Goal: Task Accomplishment & Management: Use online tool/utility

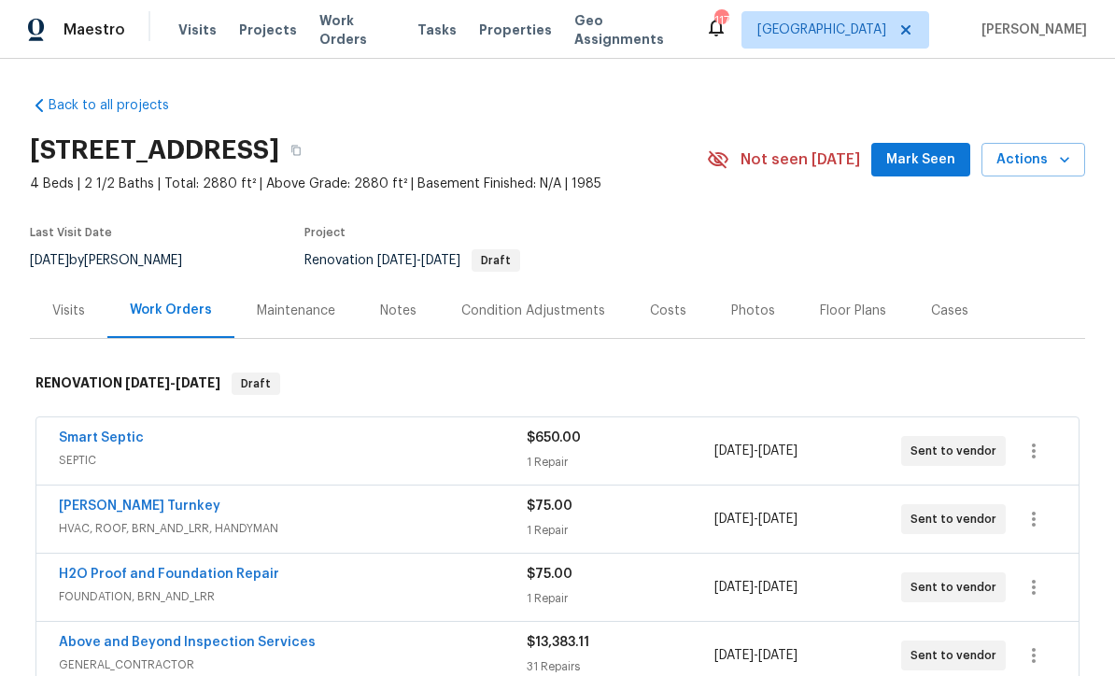
click at [388, 318] on div "Notes" at bounding box center [398, 311] width 36 height 19
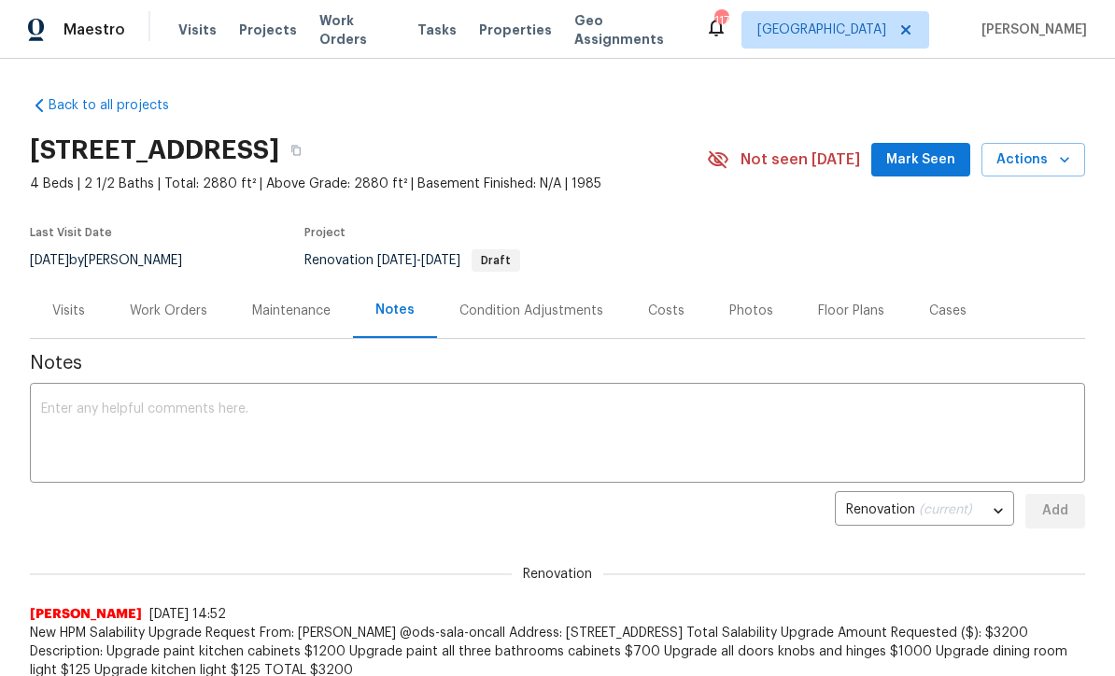
click at [56, 403] on textarea at bounding box center [557, 434] width 1033 height 65
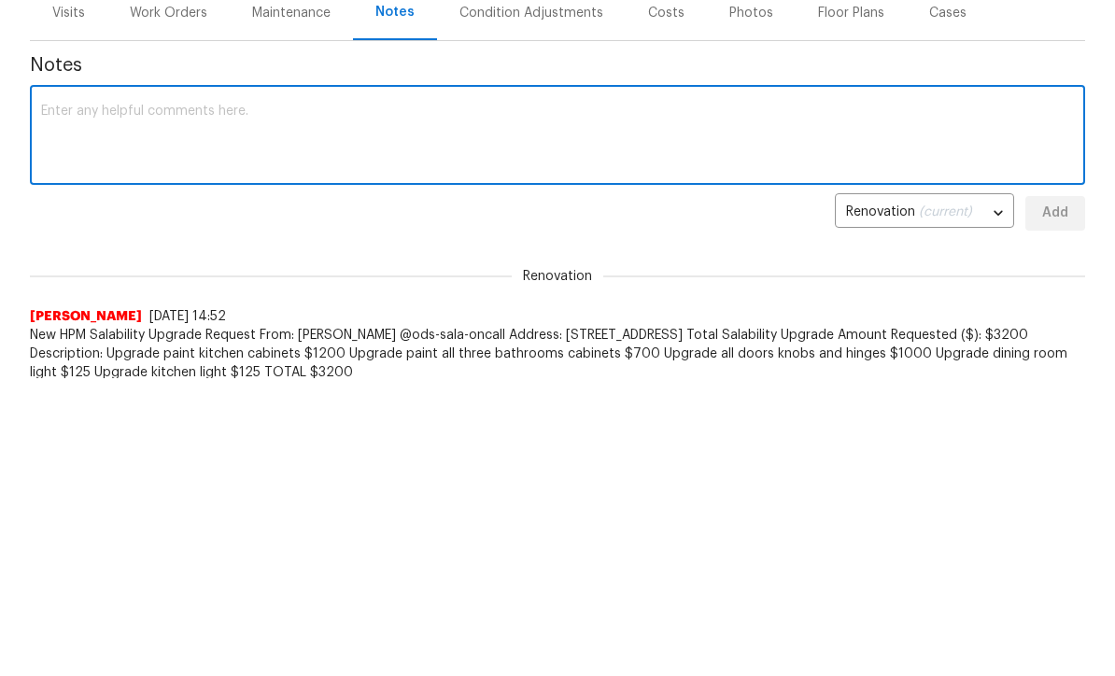
click at [59, 402] on textarea at bounding box center [557, 434] width 1033 height 65
paste textarea "🚨 Salability Request Response! HPM: [PERSON_NAME] Responding PM: [PERSON_NAME] …"
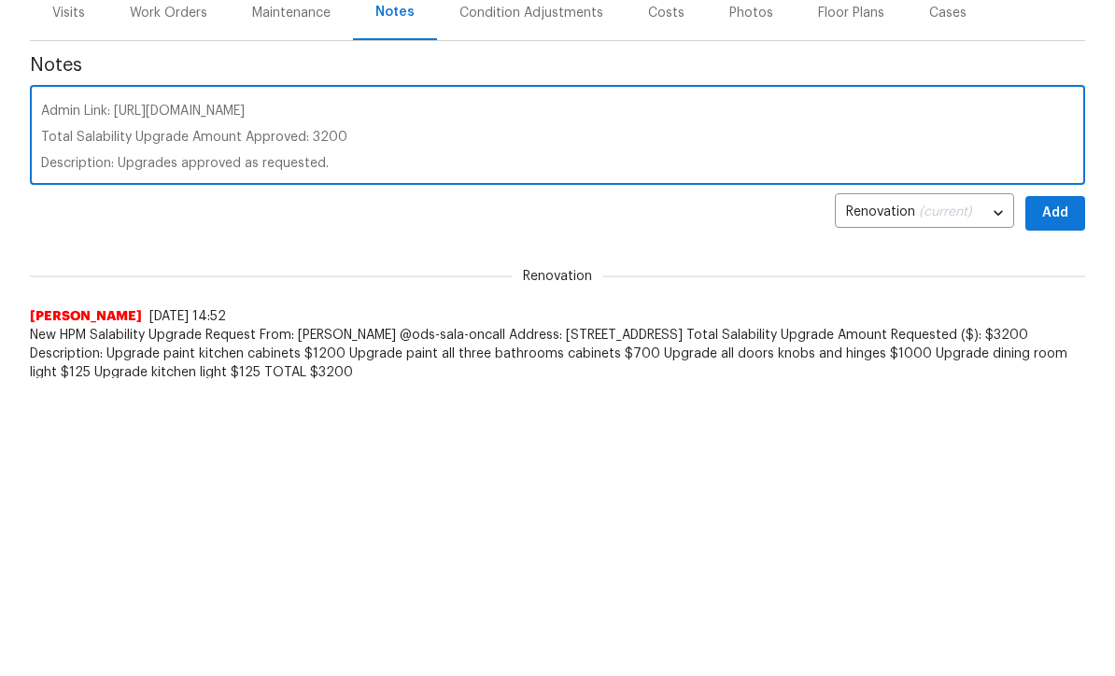
type textarea "🚨 Salability Request Response! HPM: [PERSON_NAME] Responding PM: [PERSON_NAME] …"
click at [1062, 500] on span "Add" at bounding box center [1055, 511] width 30 height 23
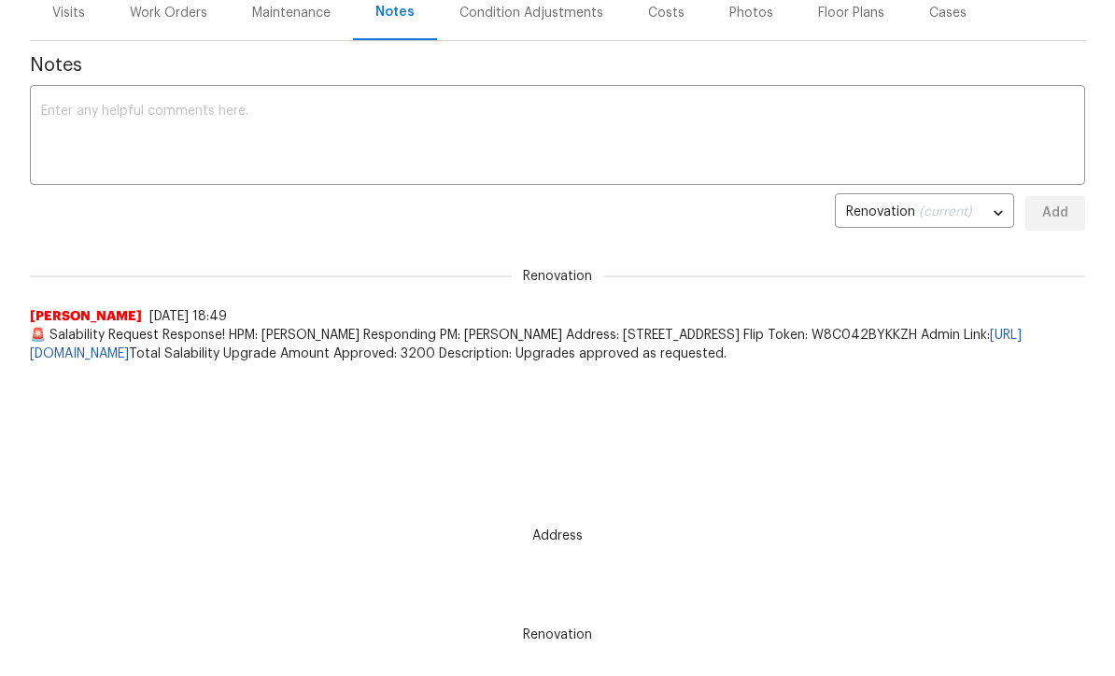
scroll to position [0, 0]
click at [158, 12] on div "Work Orders" at bounding box center [169, 13] width 78 height 19
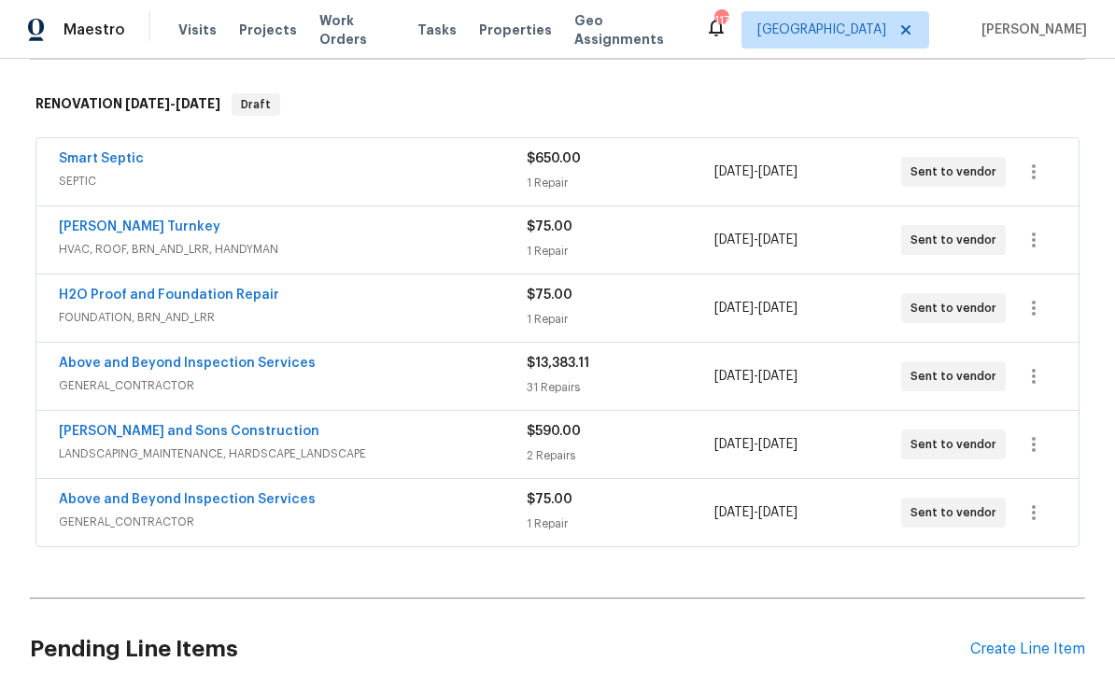
scroll to position [289, 0]
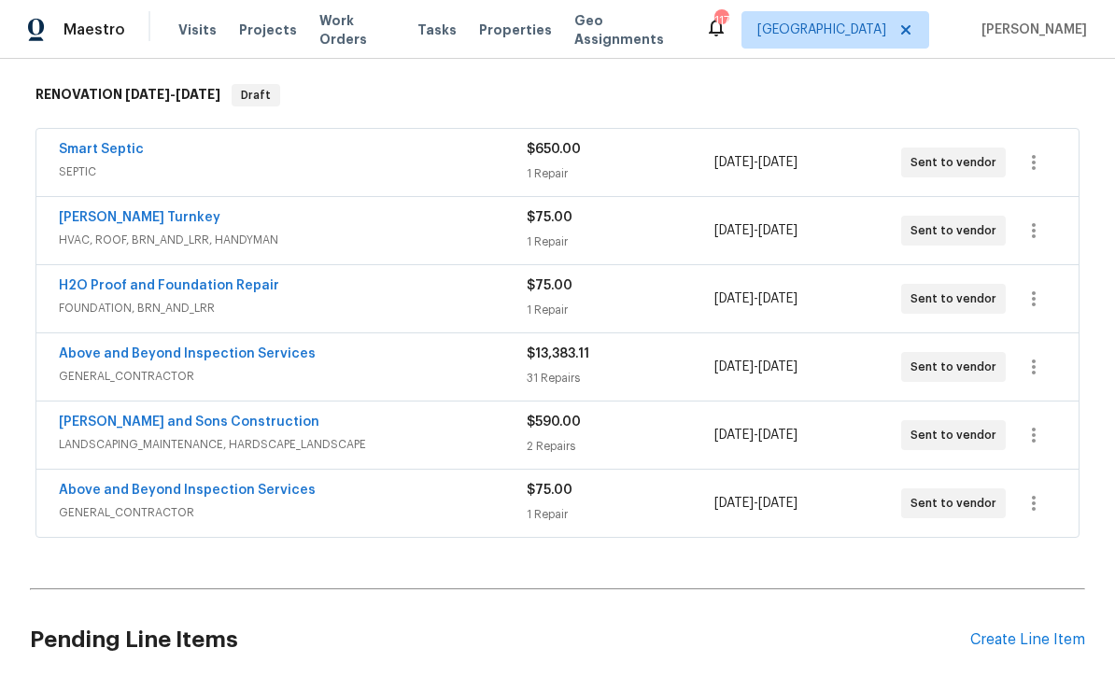
click at [155, 347] on link "Above and Beyond Inspection Services" at bounding box center [187, 353] width 257 height 13
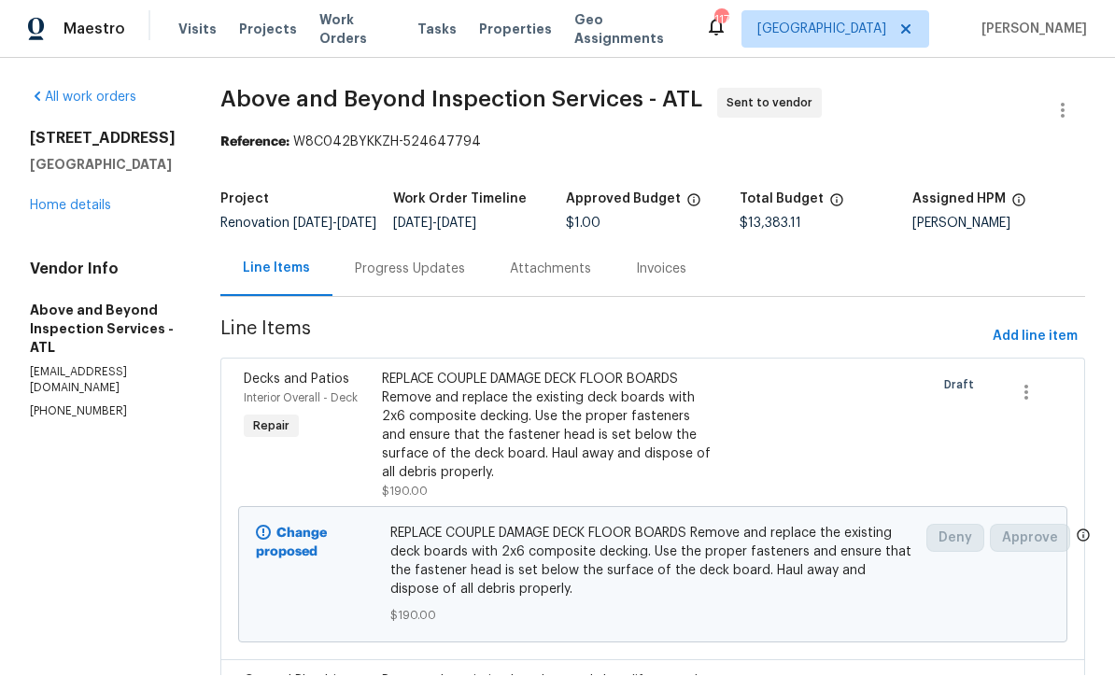
scroll to position [1, 0]
click at [460, 279] on div "Progress Updates" at bounding box center [410, 270] width 110 height 19
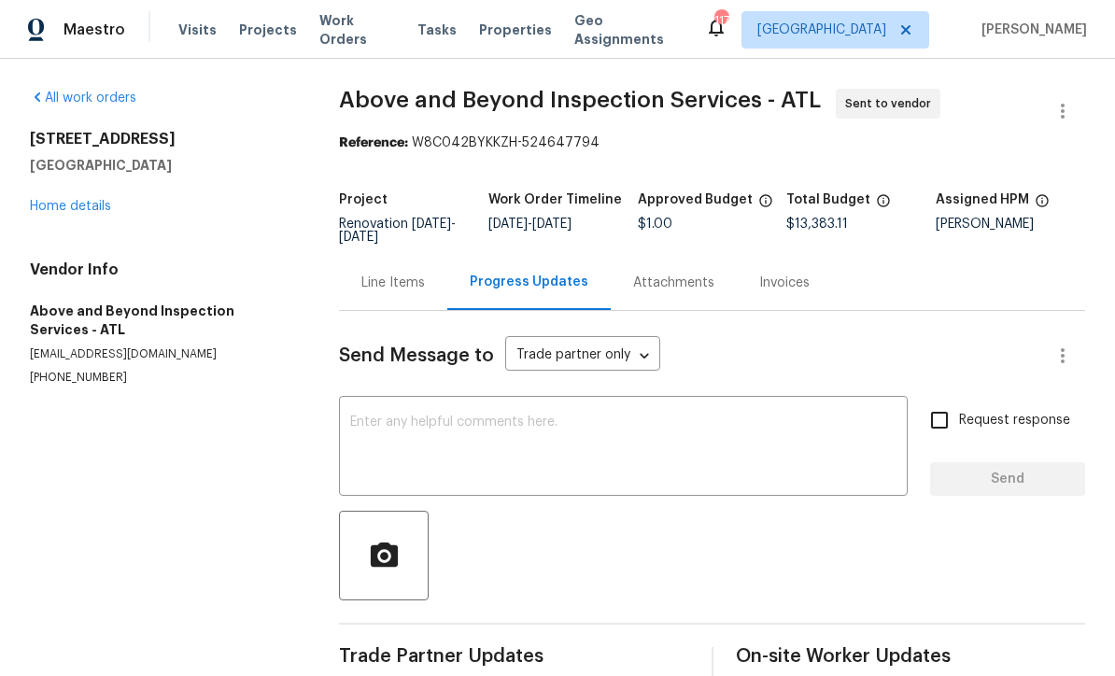
click at [380, 287] on div "Line Items" at bounding box center [393, 283] width 64 height 19
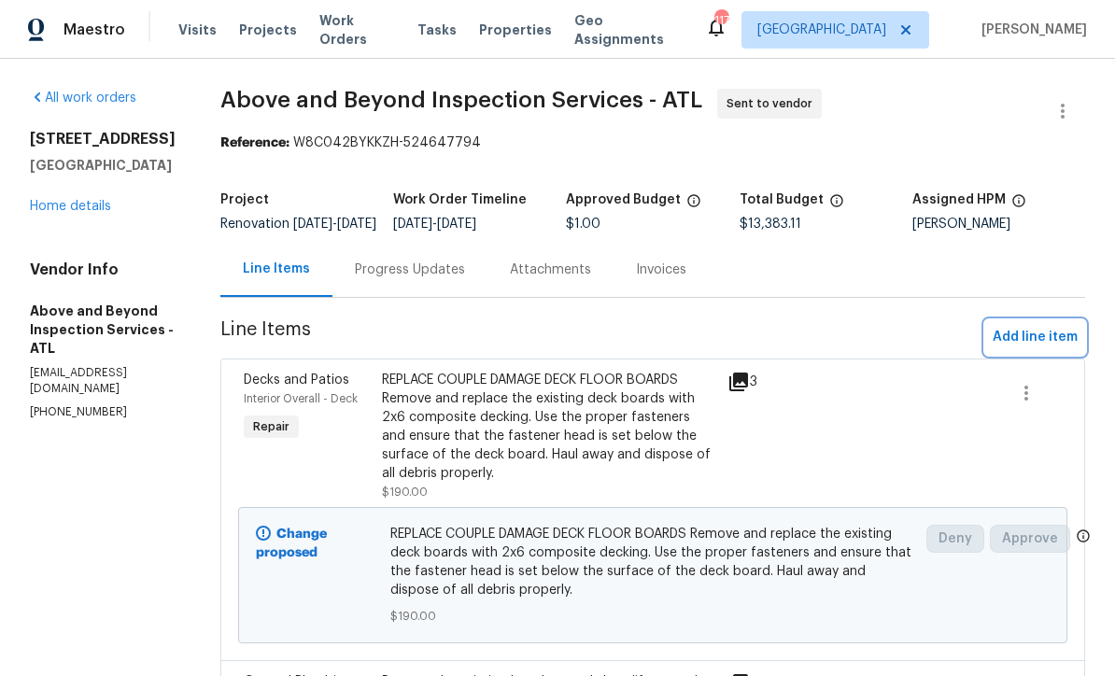
click at [1054, 349] on span "Add line item" at bounding box center [1035, 337] width 85 height 23
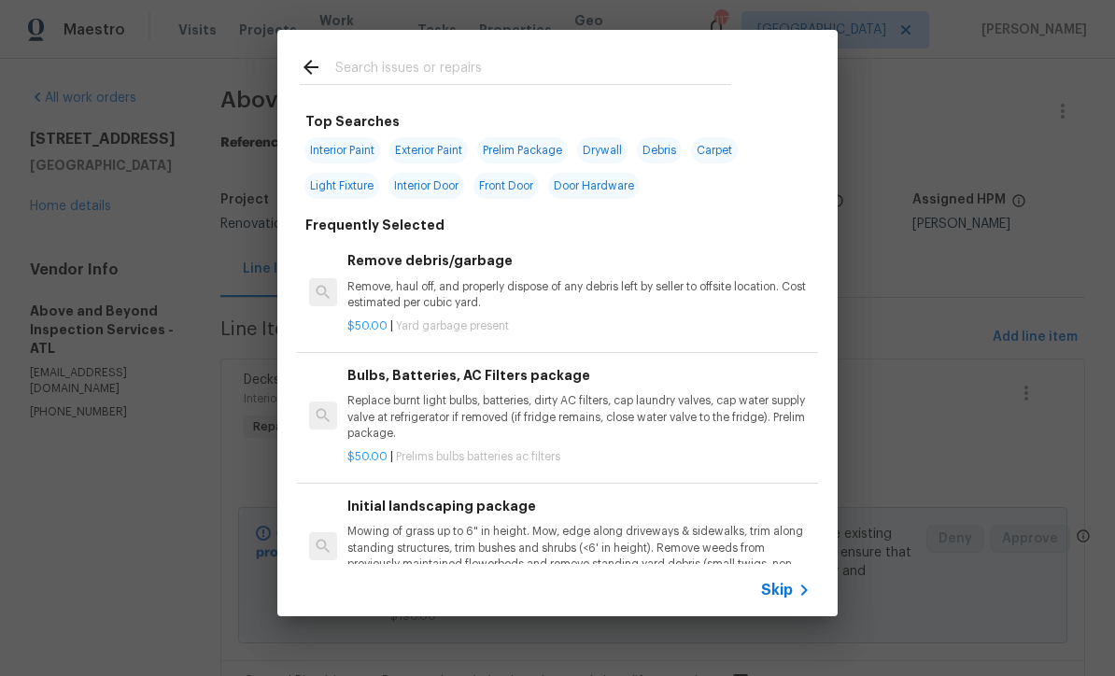
click at [321, 61] on icon at bounding box center [311, 67] width 22 height 22
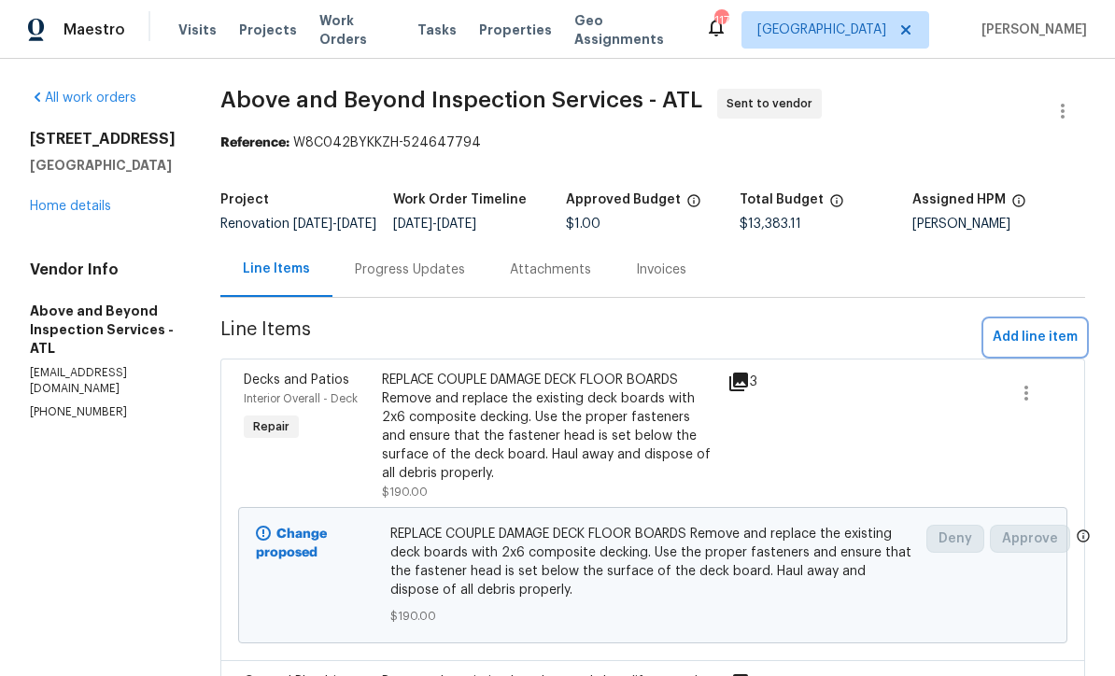
click at [1053, 349] on span "Add line item" at bounding box center [1035, 337] width 85 height 23
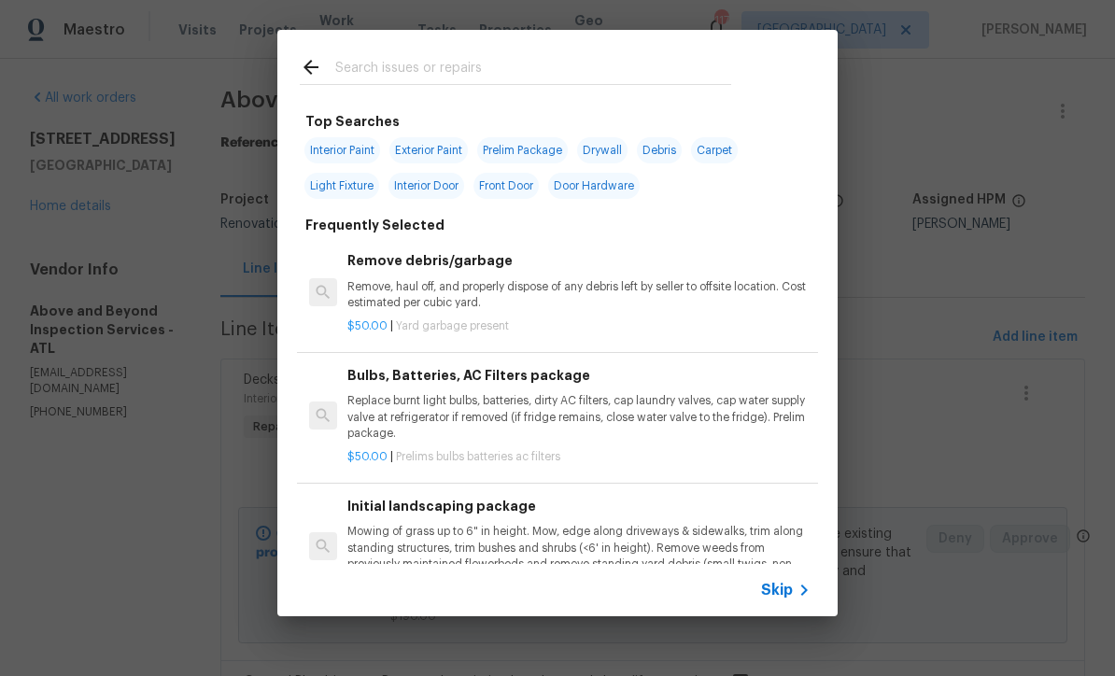
click at [349, 64] on input "text" at bounding box center [533, 70] width 396 height 28
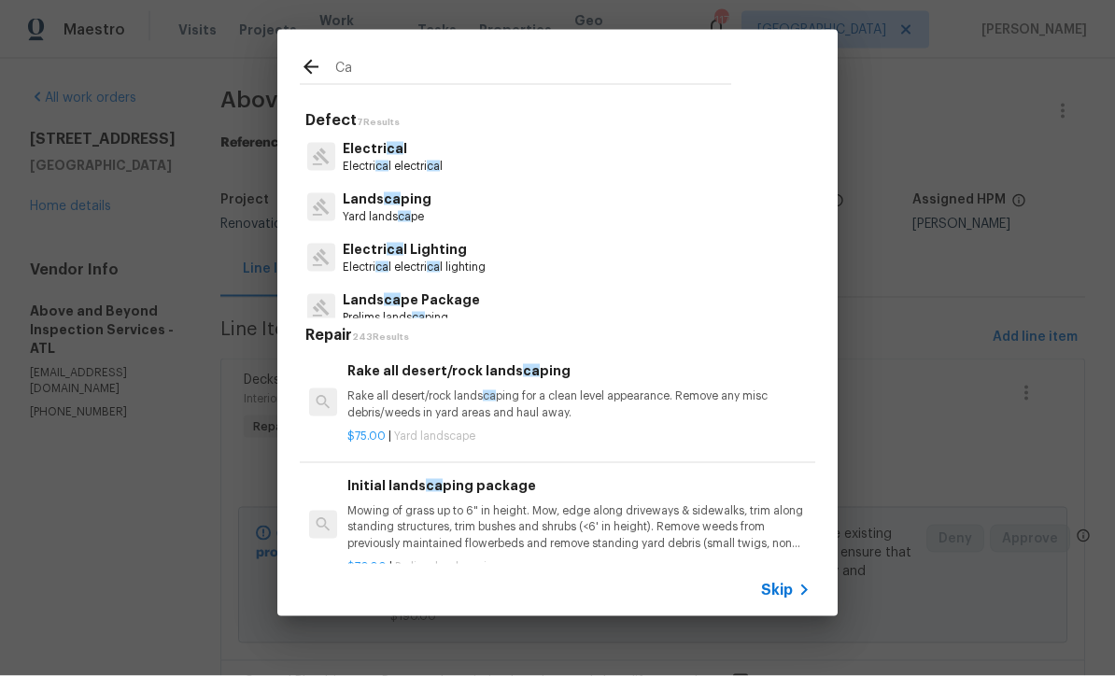
type input "Cab"
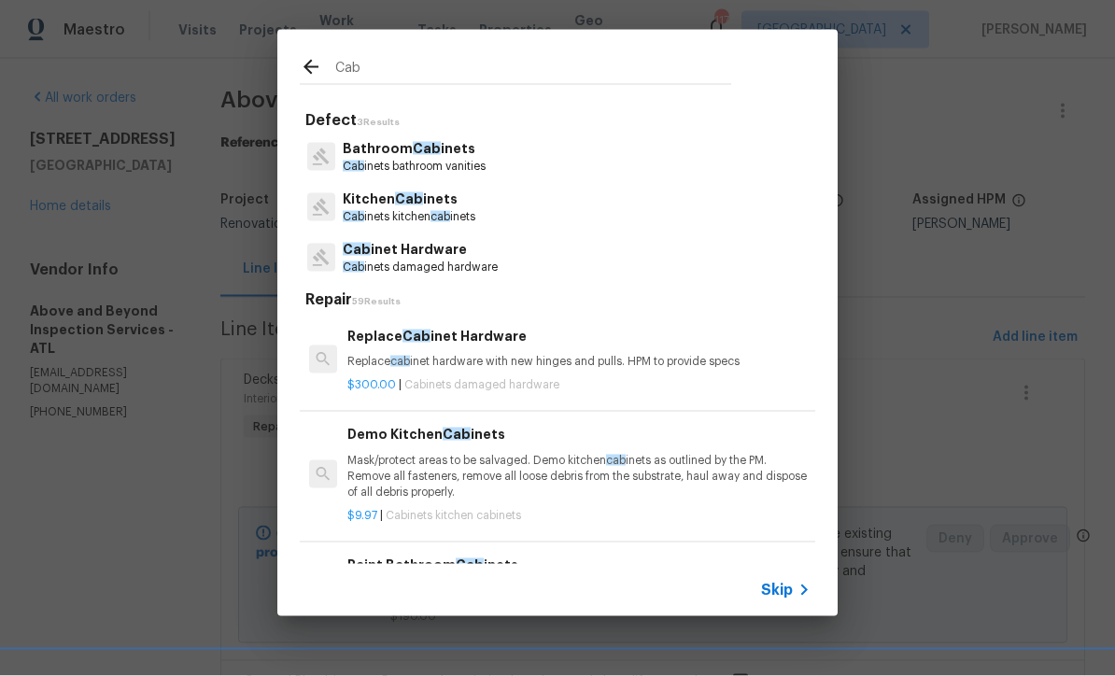
click at [383, 200] on p "Kitchen Cab inets" at bounding box center [409, 200] width 133 height 20
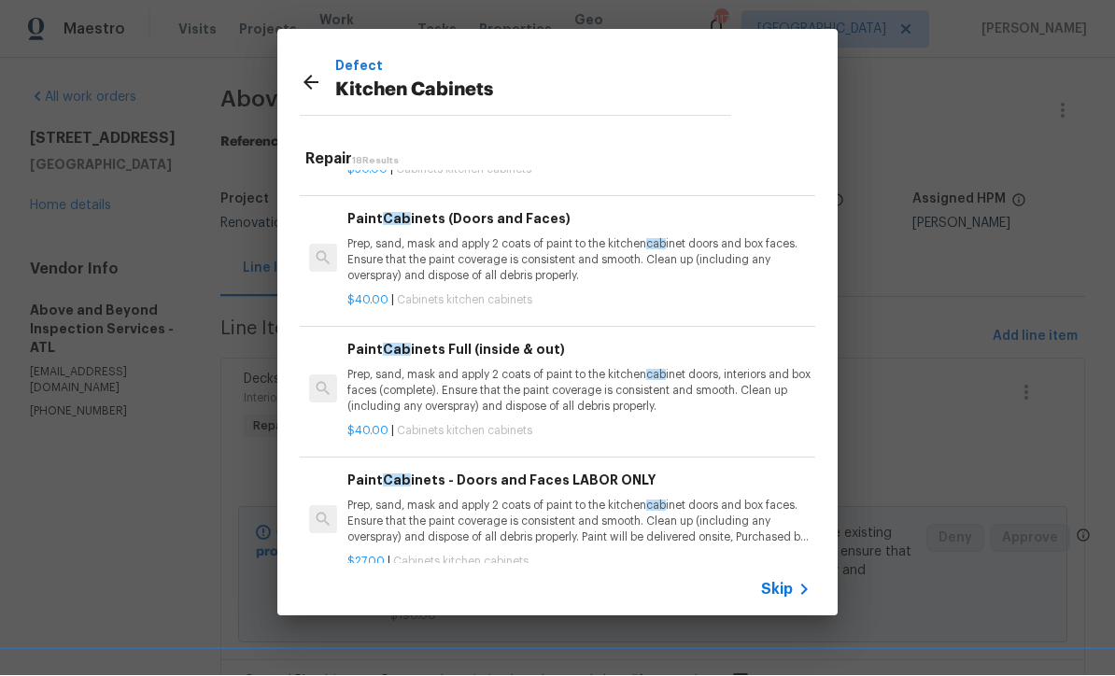
scroll to position [1269, 0]
click at [496, 371] on p "Prep, sand, mask and apply 2 coats of paint to the kitchen cab inet doors, inte…" at bounding box center [578, 391] width 463 height 48
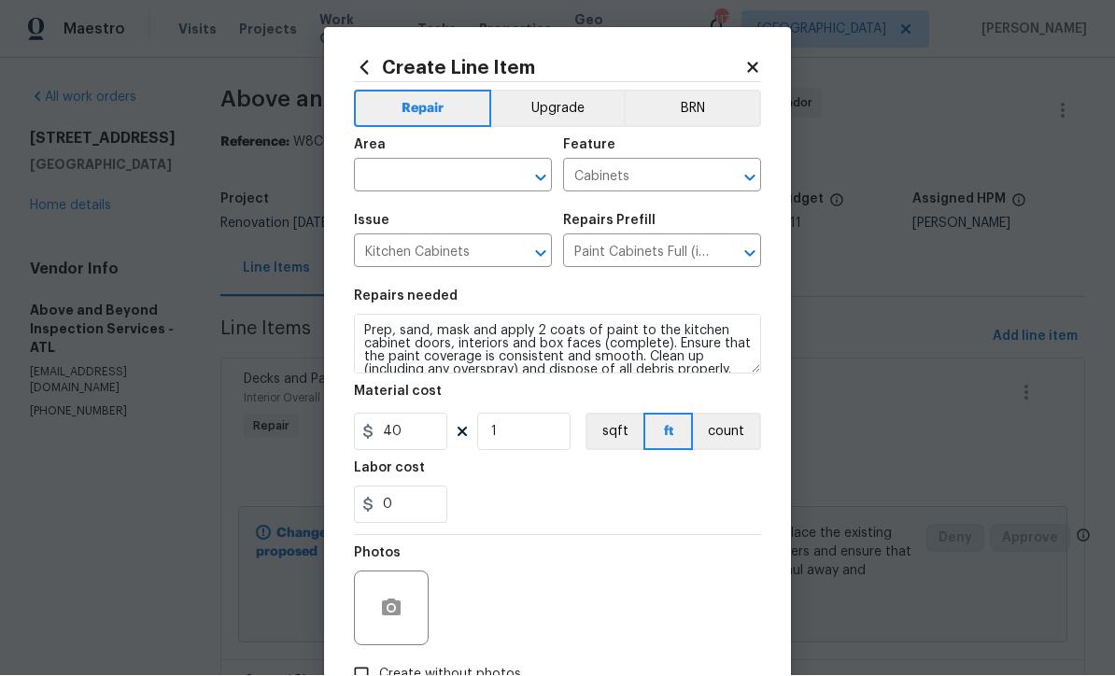
scroll to position [1, 0]
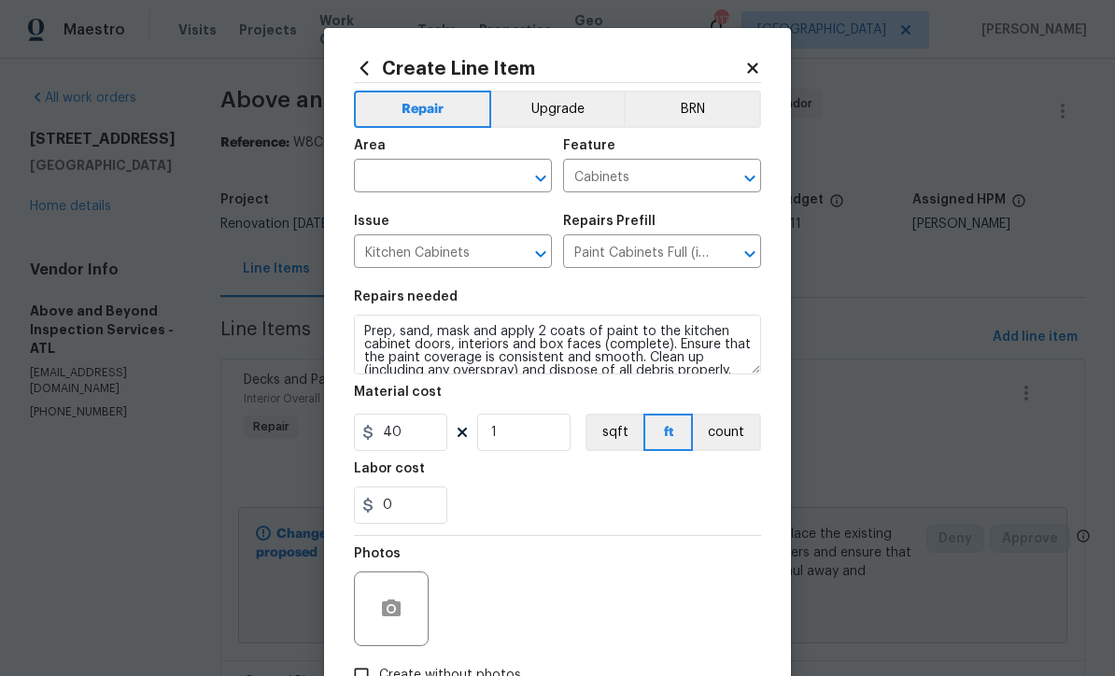
click at [381, 177] on input "text" at bounding box center [427, 177] width 146 height 29
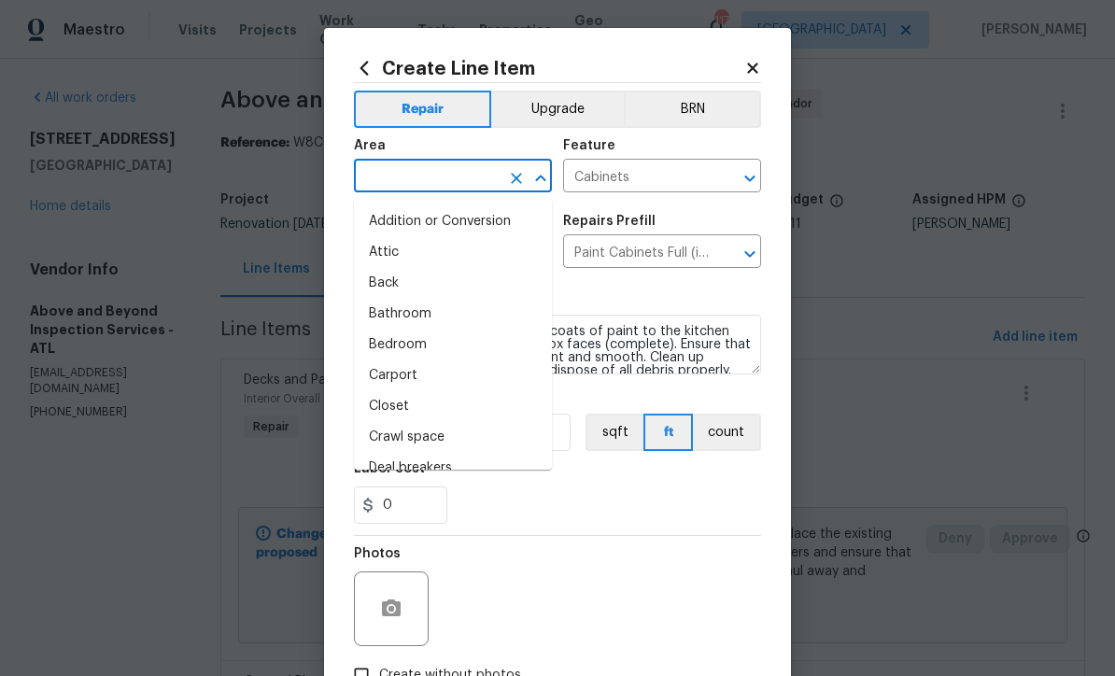
scroll to position [0, 0]
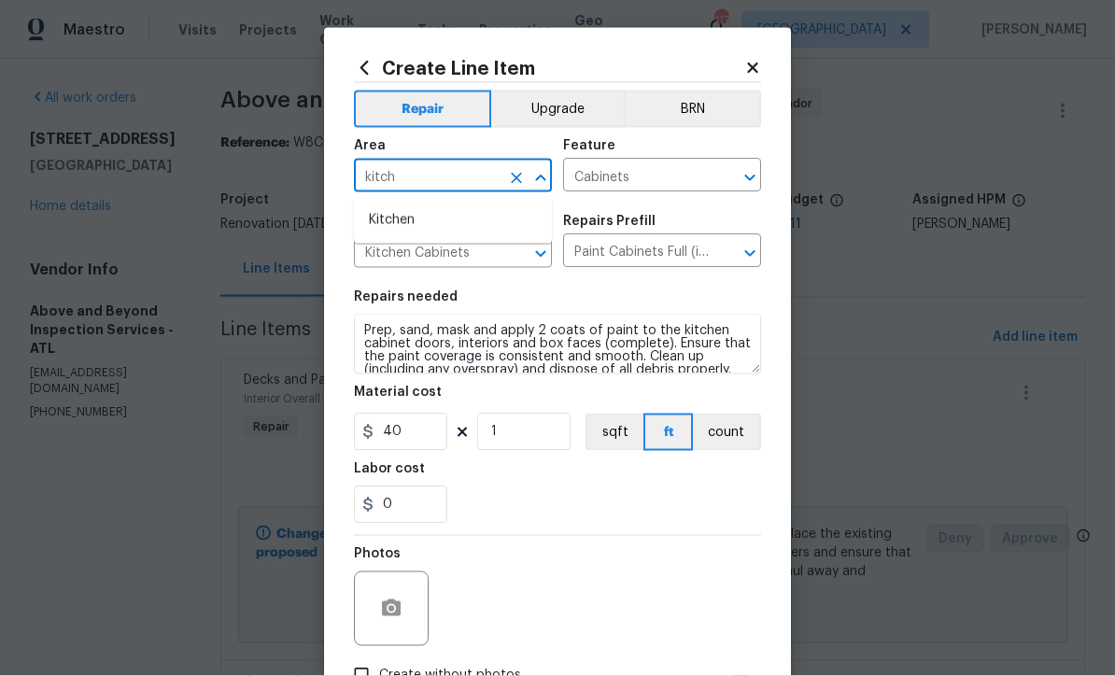
click at [383, 219] on li "Kitchen" at bounding box center [453, 220] width 198 height 31
type input "Kitchen"
click at [381, 615] on icon "button" at bounding box center [391, 609] width 22 height 22
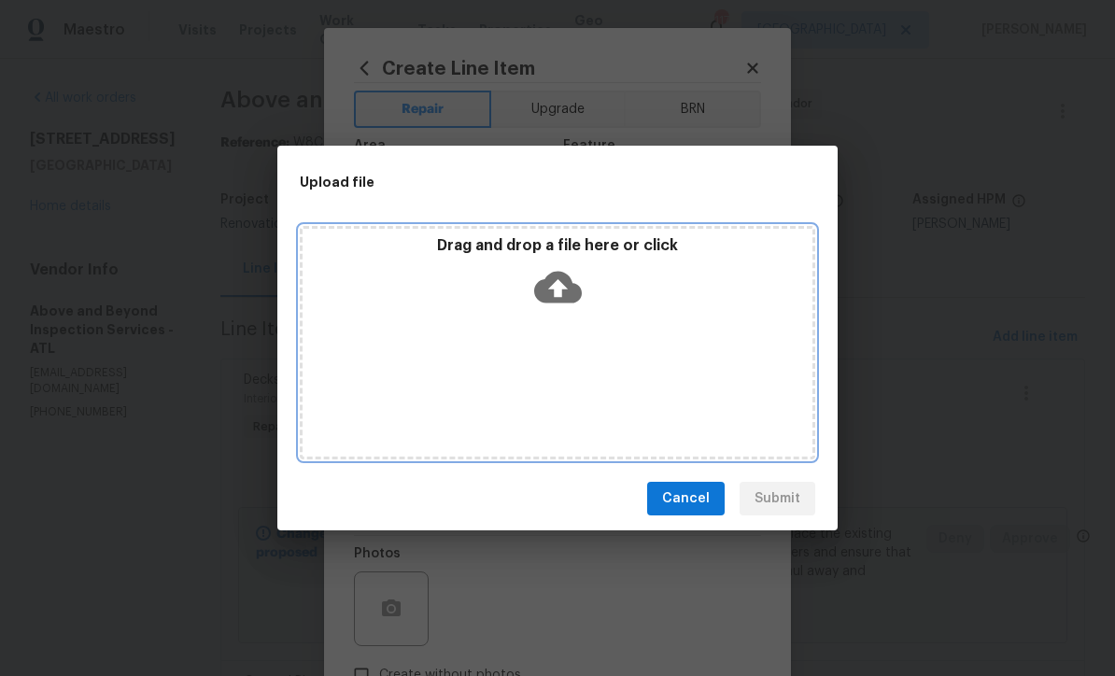
click at [559, 278] on icon at bounding box center [558, 288] width 48 height 32
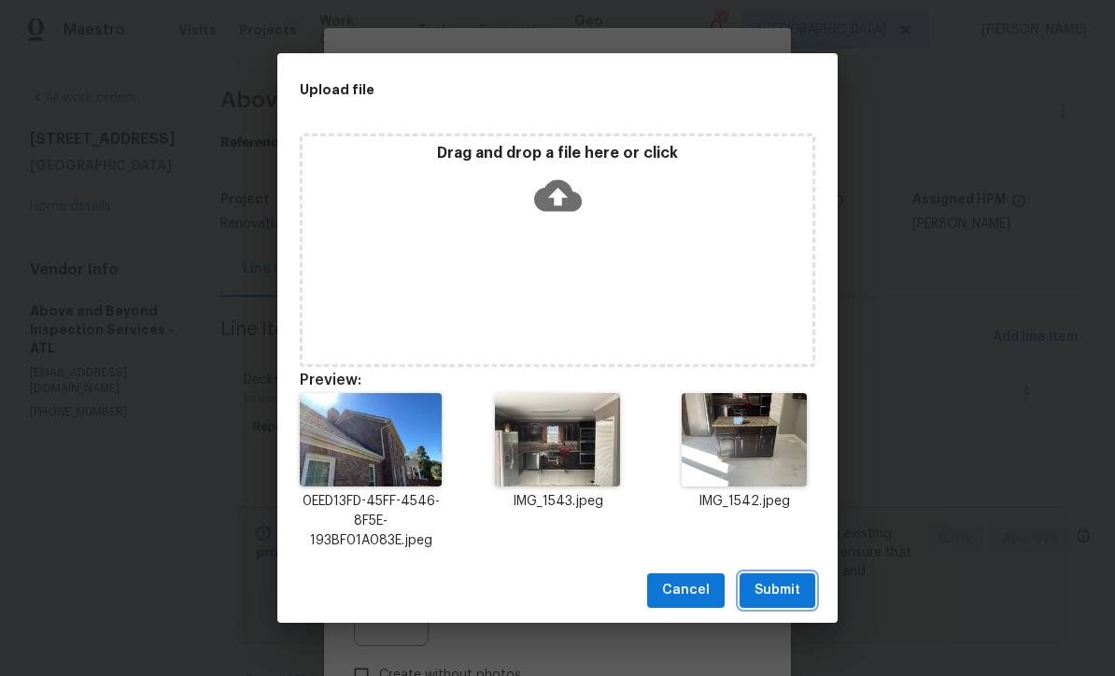
click at [789, 601] on span "Submit" at bounding box center [778, 590] width 46 height 23
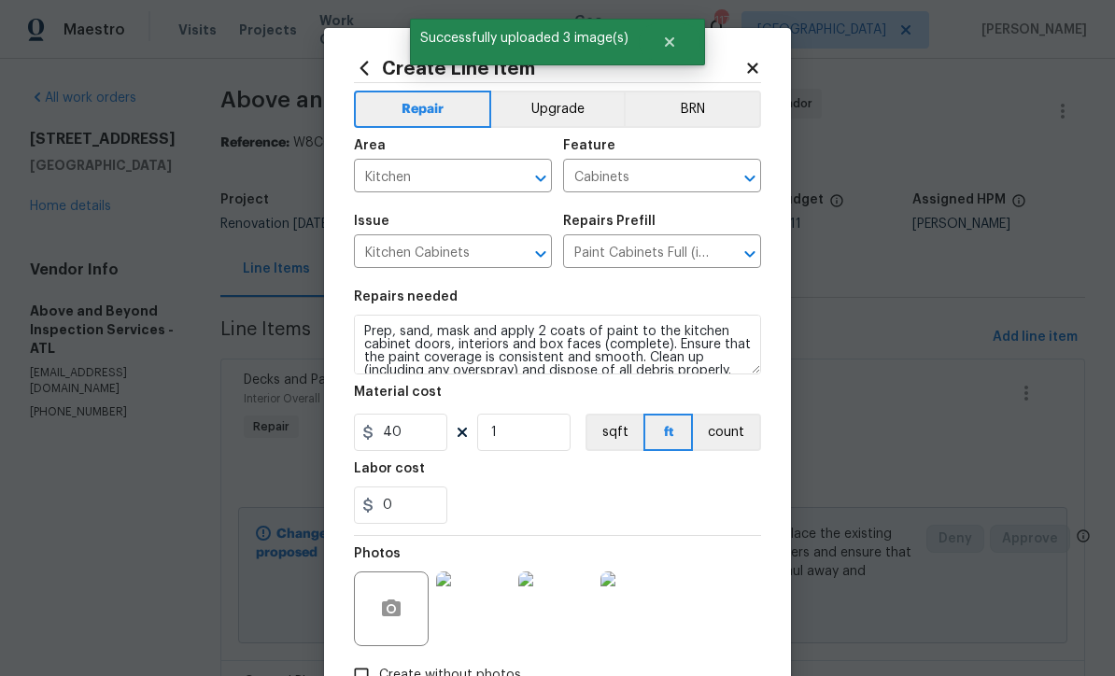
click at [557, 108] on button "Upgrade" at bounding box center [558, 109] width 134 height 37
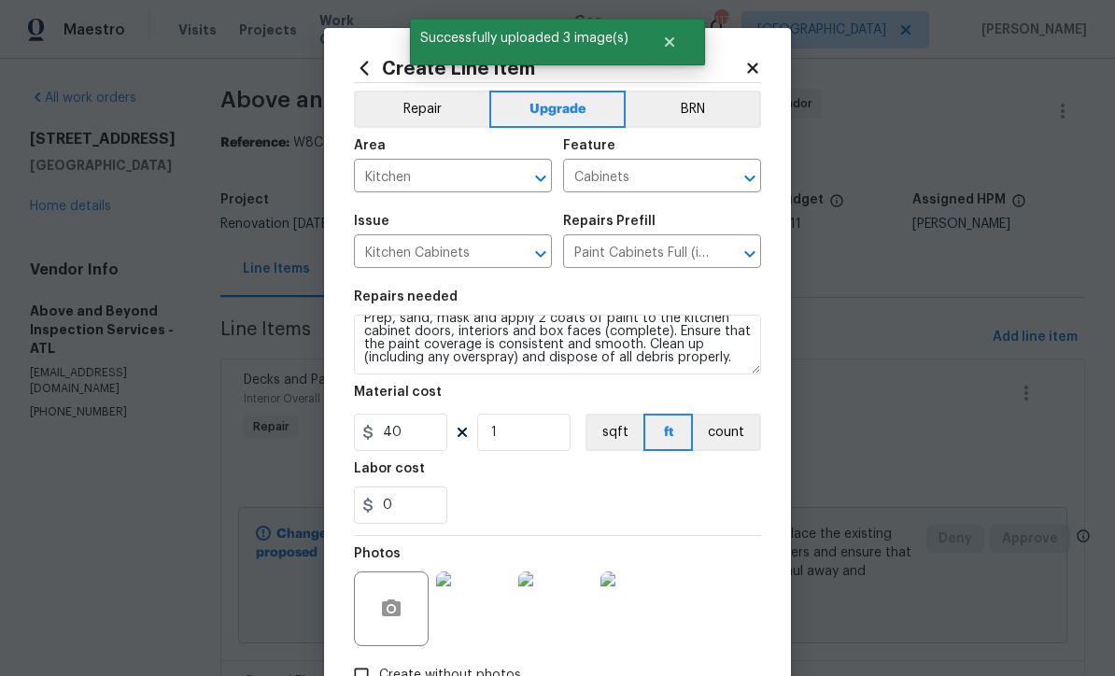
scroll to position [13, 0]
click at [493, 440] on input "1" at bounding box center [523, 432] width 93 height 37
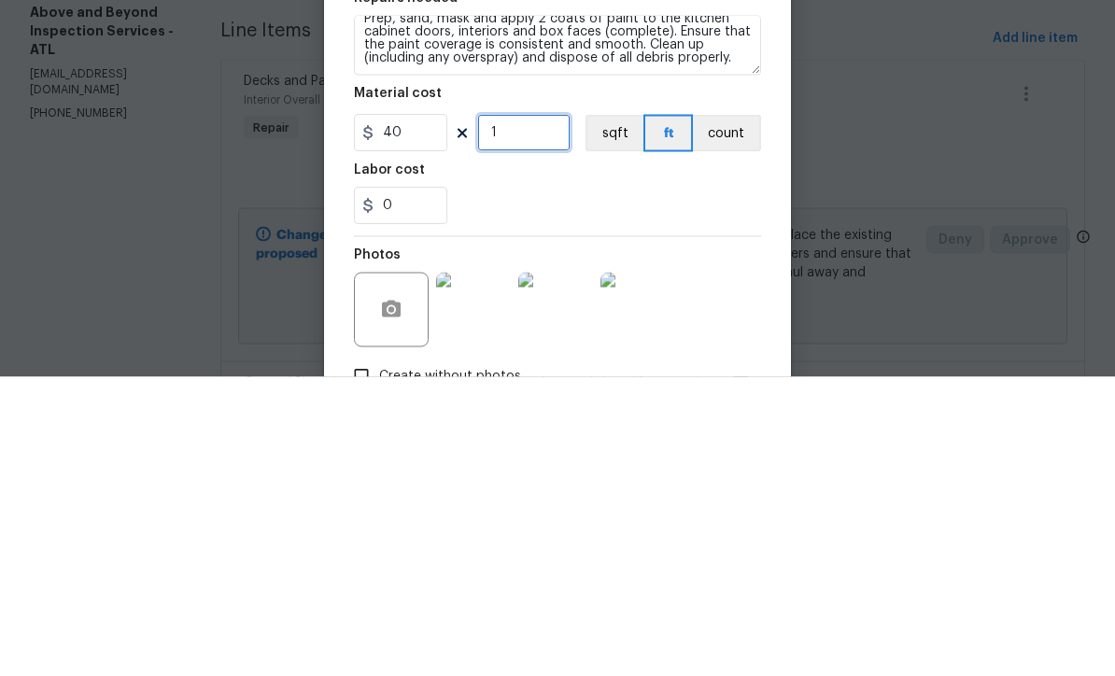
click at [513, 414] on input "1" at bounding box center [523, 432] width 93 height 37
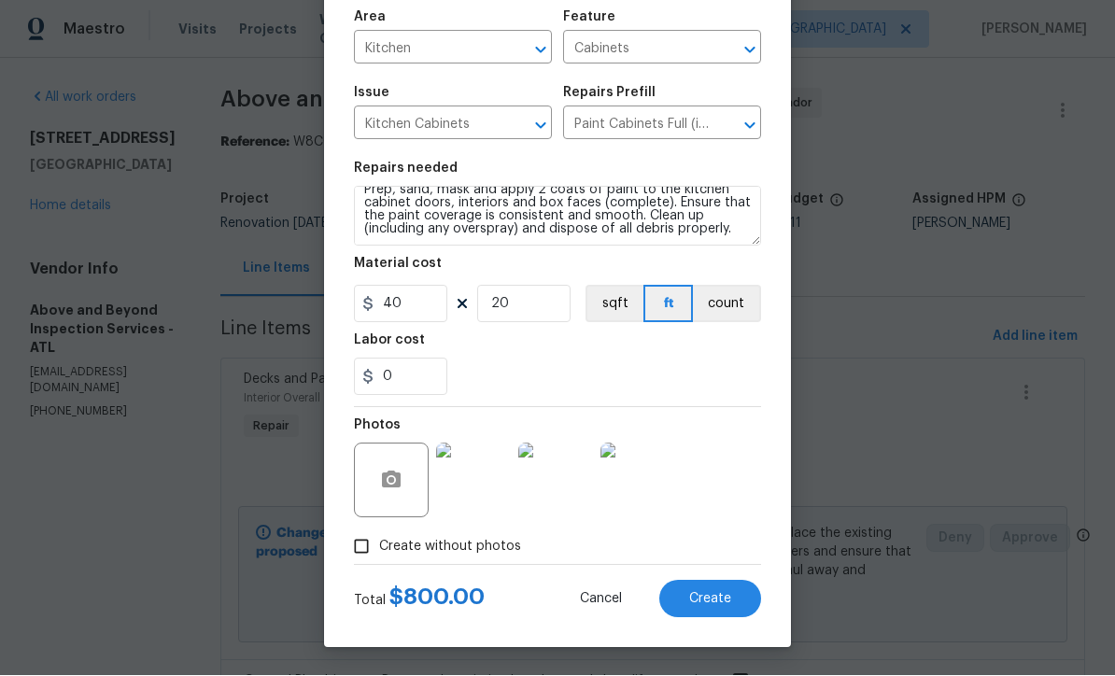
scroll to position [131, 0]
type input "20"
click at [703, 601] on span "Create" at bounding box center [710, 600] width 42 height 14
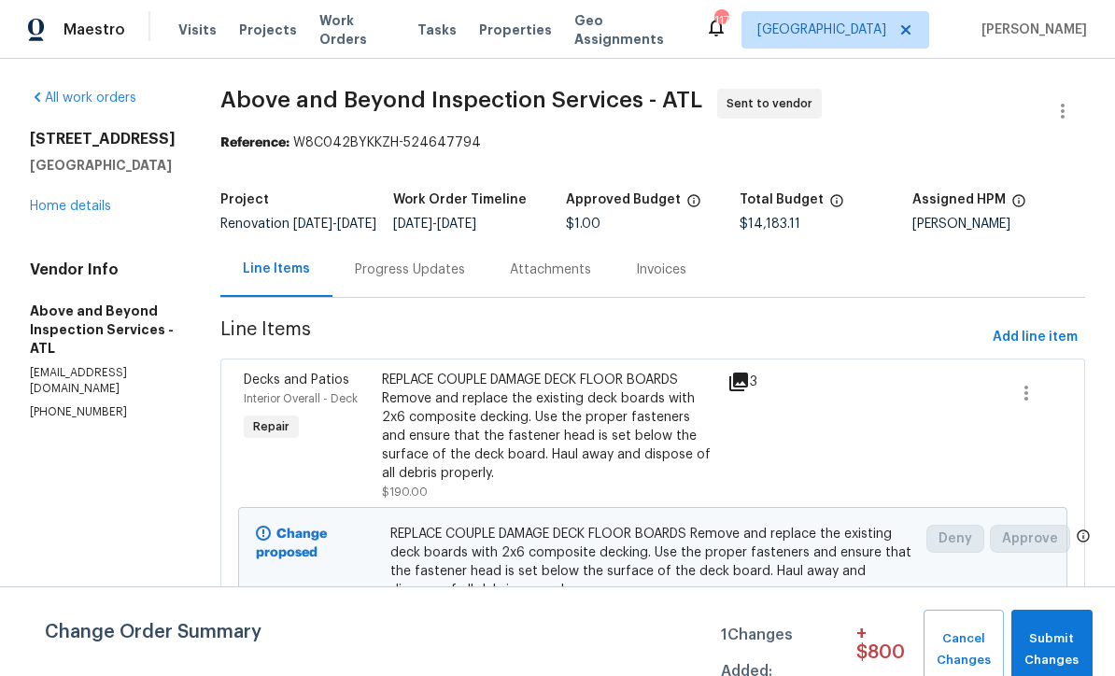
scroll to position [8, 0]
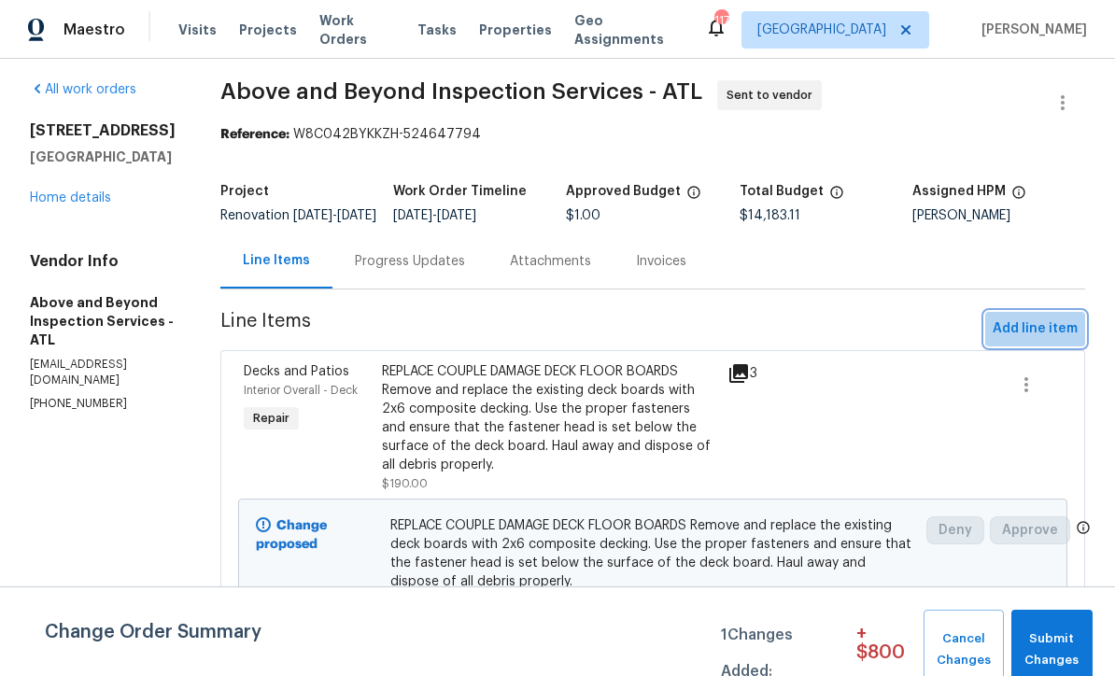
click at [1042, 341] on span "Add line item" at bounding box center [1035, 329] width 85 height 23
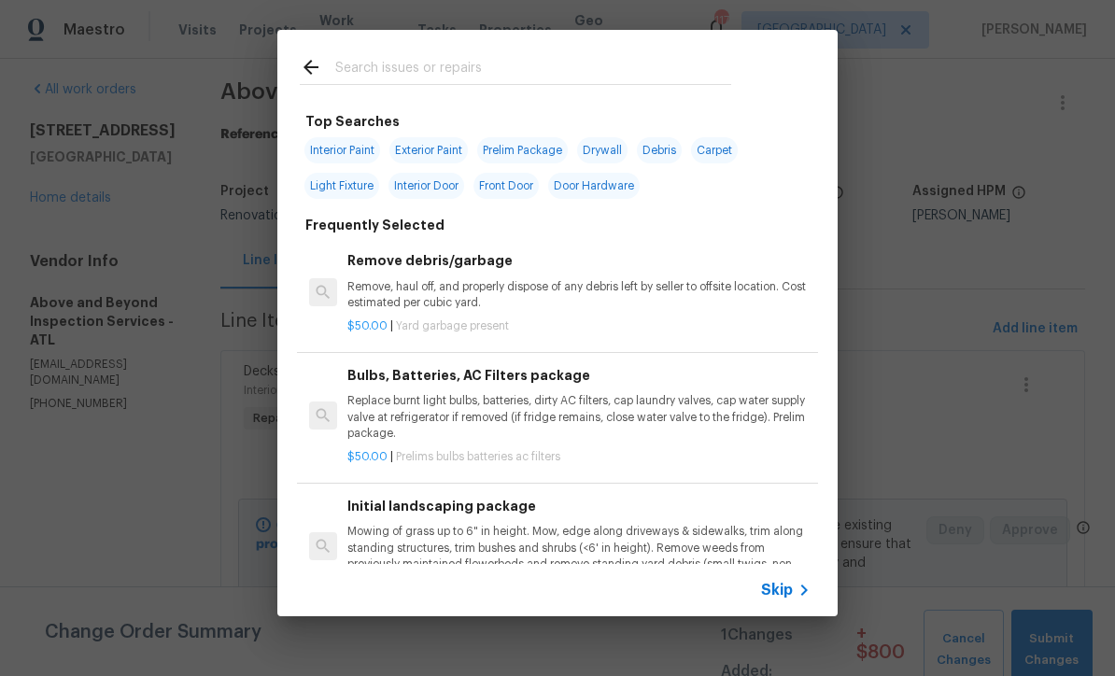
click at [337, 70] on input "text" at bounding box center [533, 70] width 396 height 28
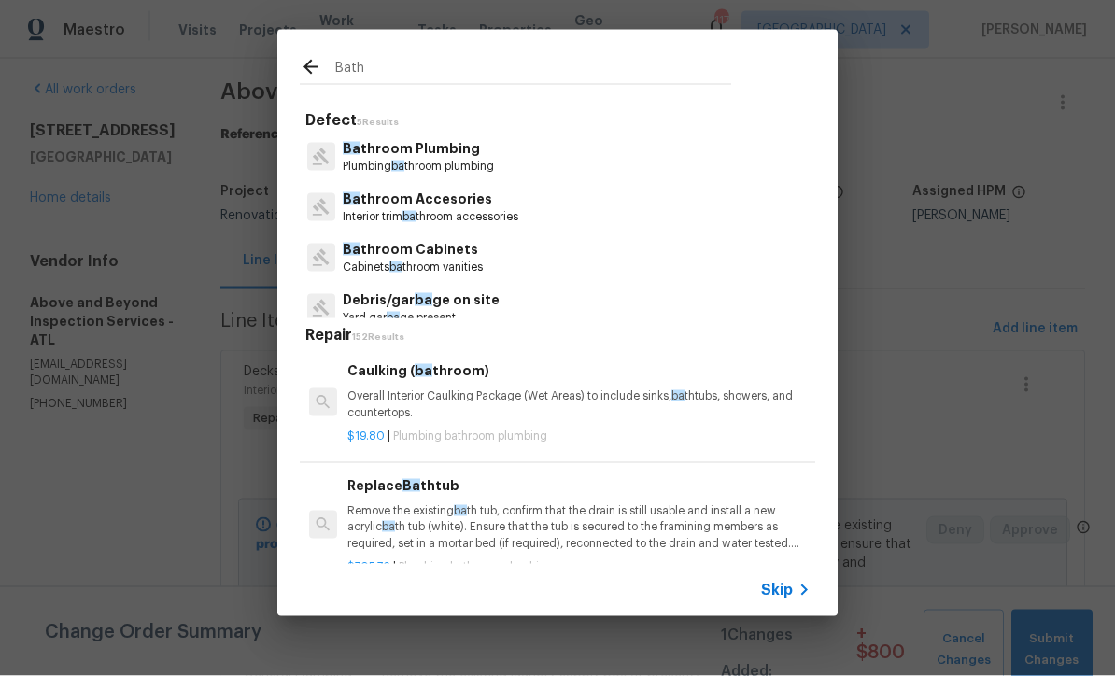
type input "Bathr"
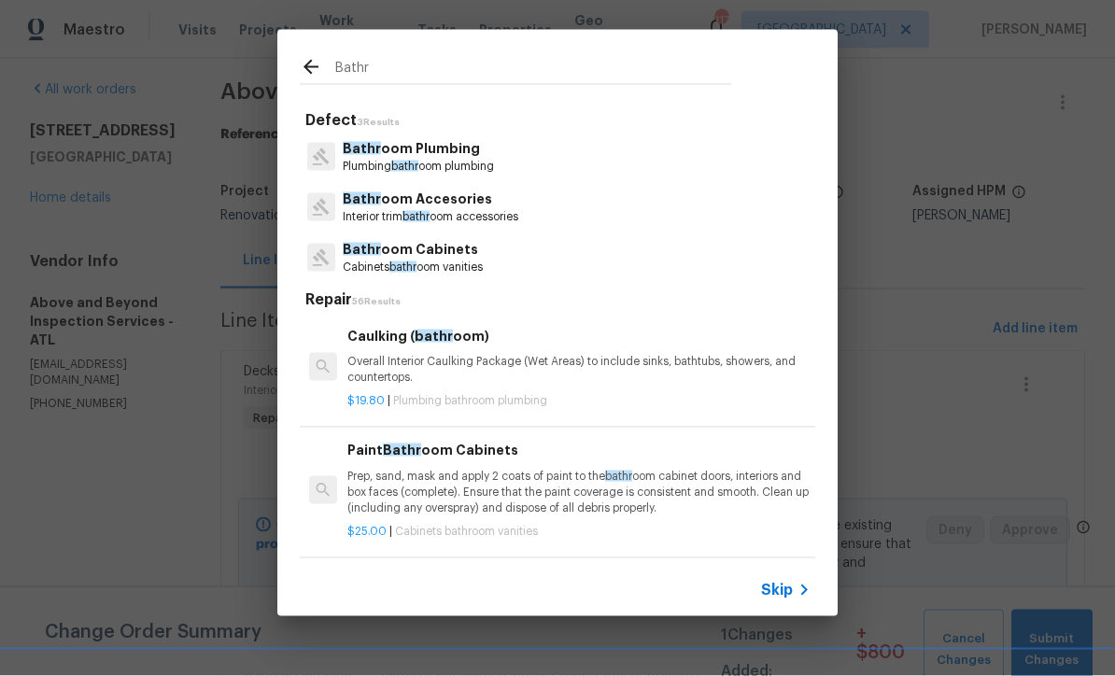
click at [406, 254] on p "Bathr oom Cabinets" at bounding box center [413, 250] width 140 height 20
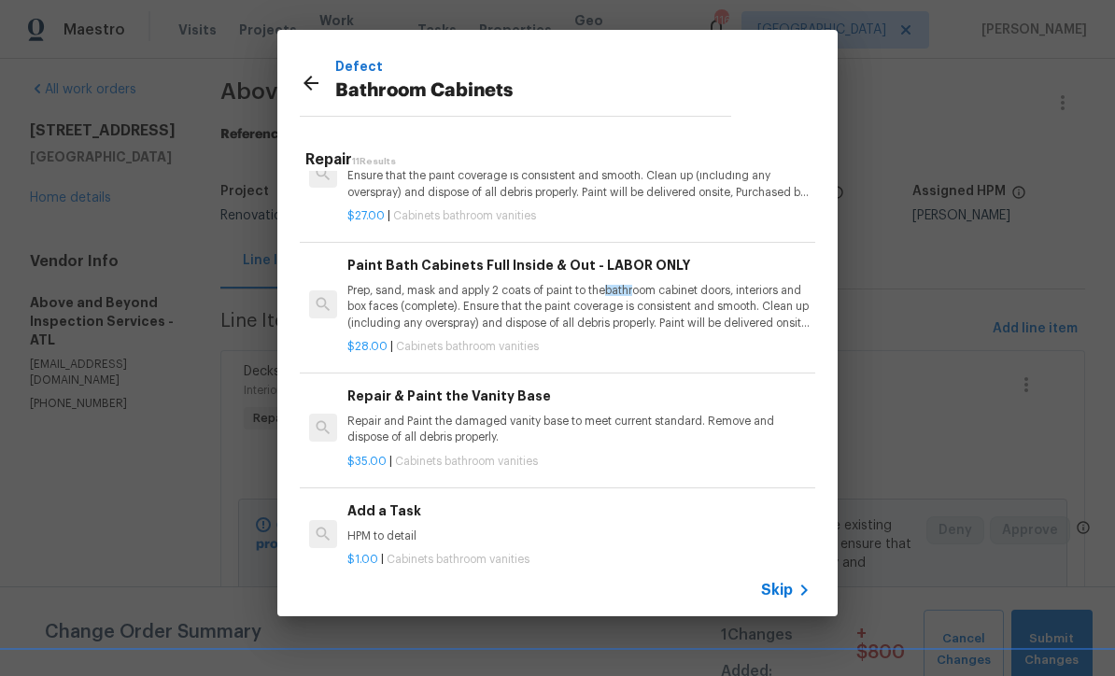
scroll to position [714, 0]
click at [482, 292] on p "Prep, sand, mask and apply 2 coats of paint to the bathr oom cabinet doors, int…" at bounding box center [578, 308] width 463 height 48
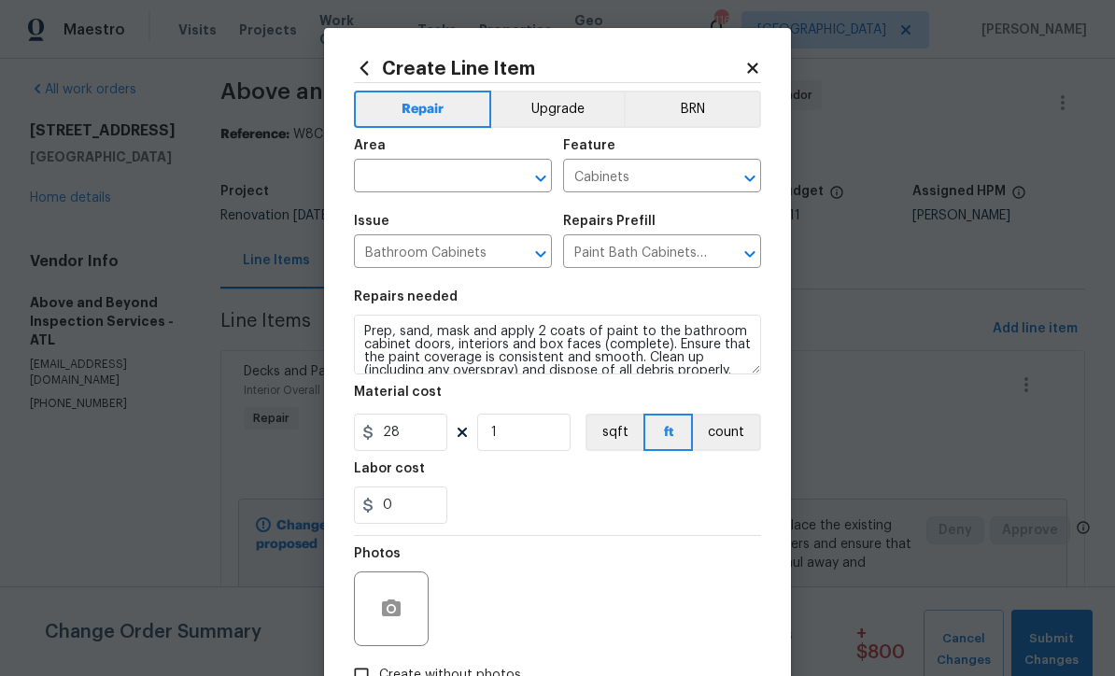
click at [389, 180] on input "text" at bounding box center [427, 177] width 146 height 29
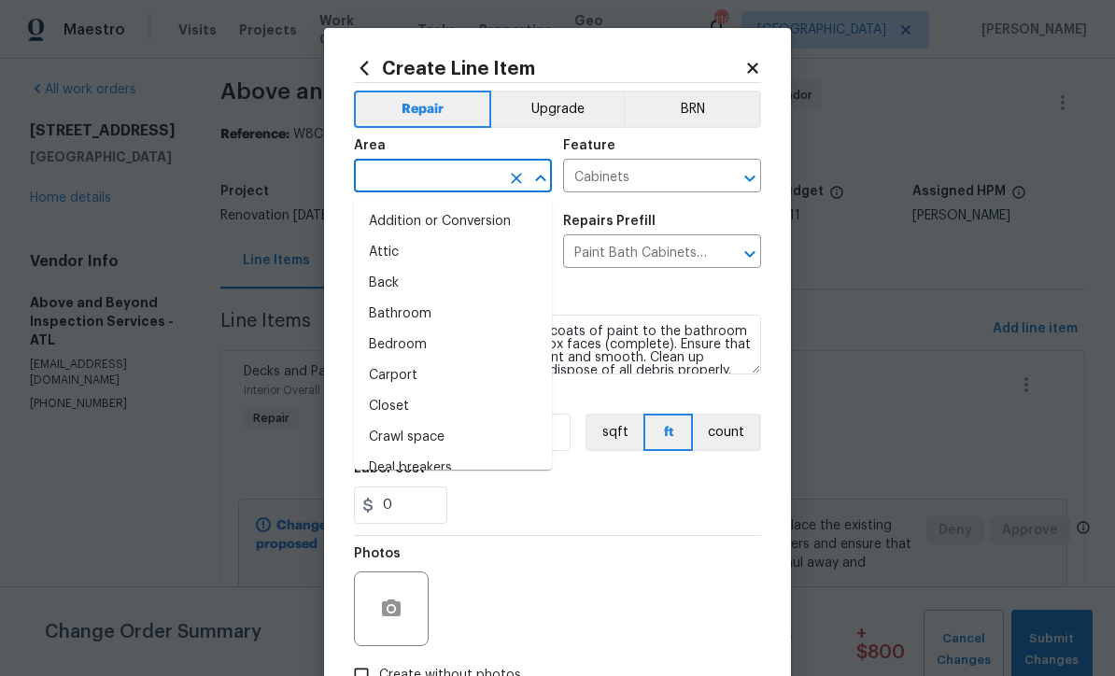
scroll to position [0, 0]
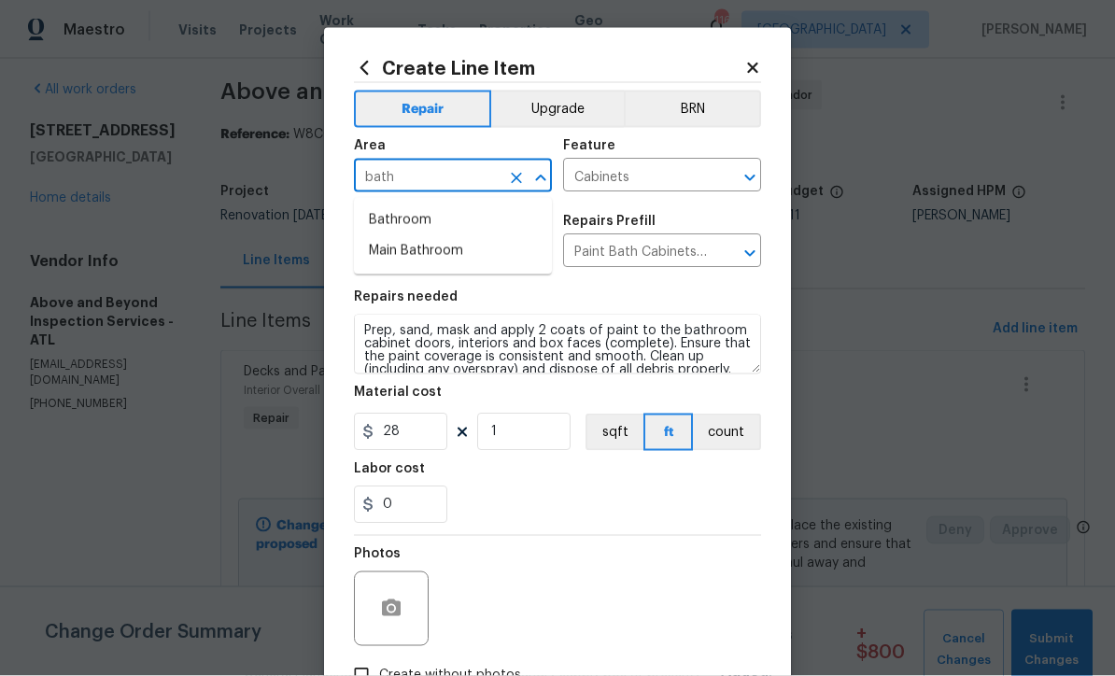
click at [388, 220] on li "Bathroom" at bounding box center [453, 220] width 198 height 31
type input "Bathroom"
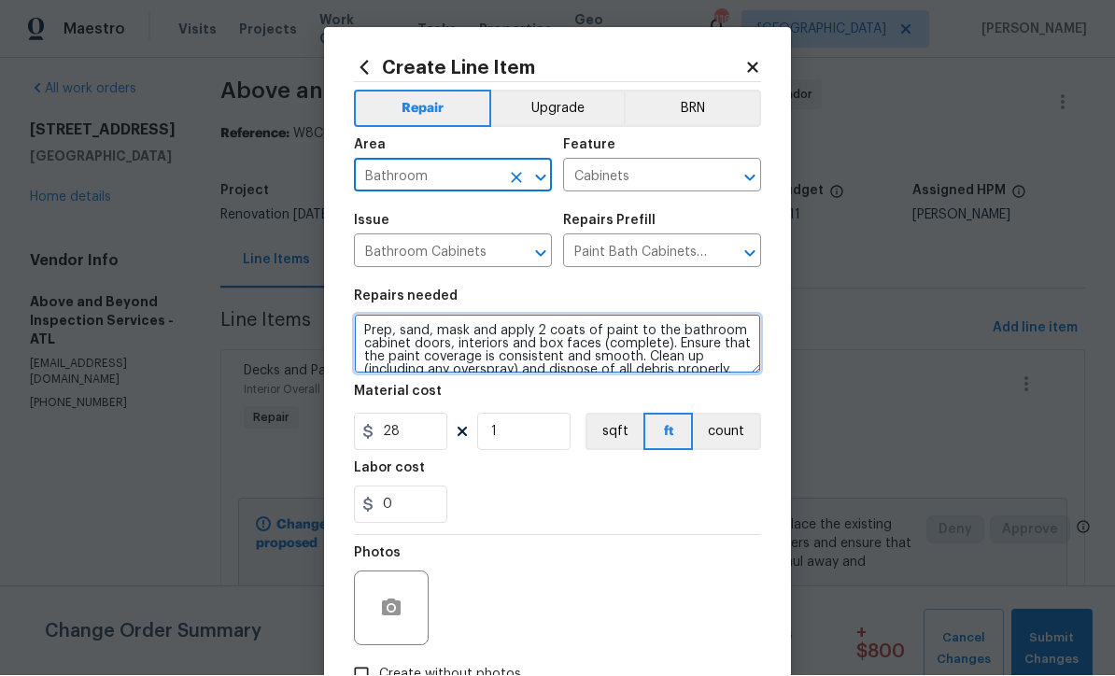
click at [363, 337] on textarea "Prep, sand, mask and apply 2 coats of paint to the bathroom cabinet doors, inte…" at bounding box center [557, 345] width 407 height 60
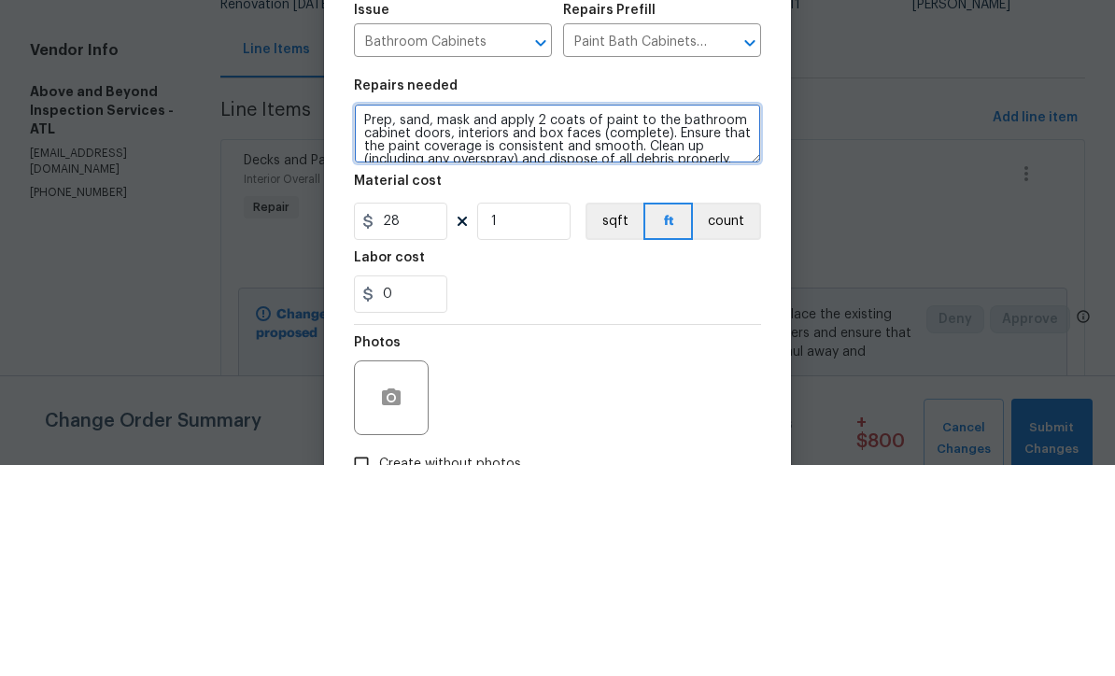
click at [387, 315] on textarea "Prep, sand, mask and apply 2 coats of paint to the bathroom cabinet doors, inte…" at bounding box center [557, 345] width 407 height 60
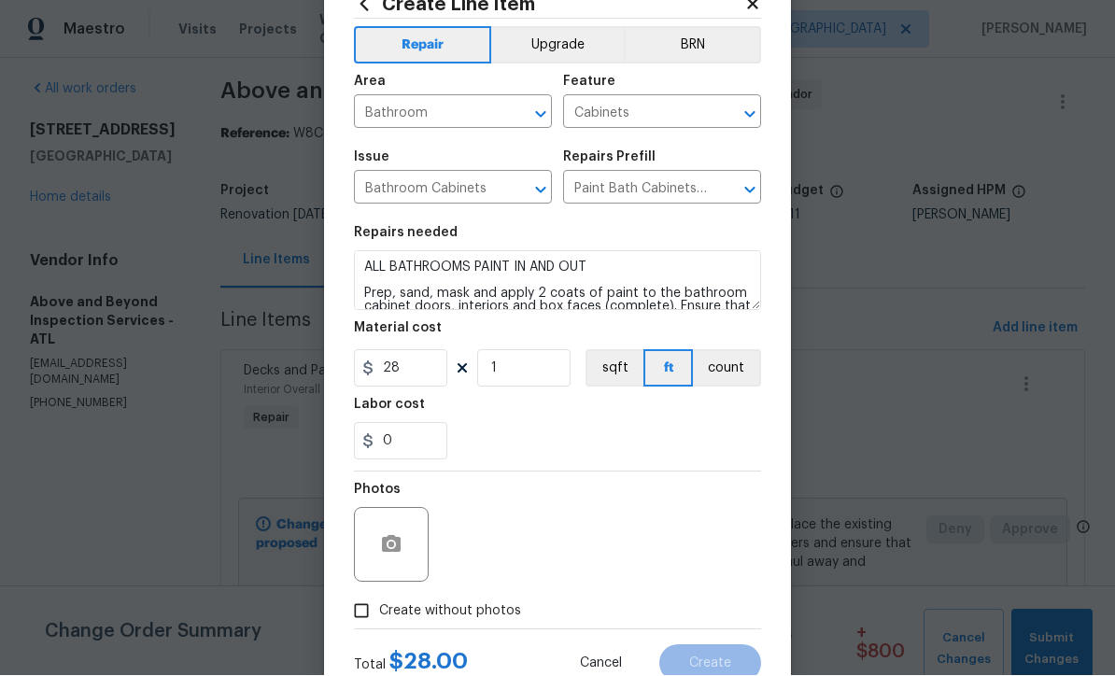
scroll to position [66, 0]
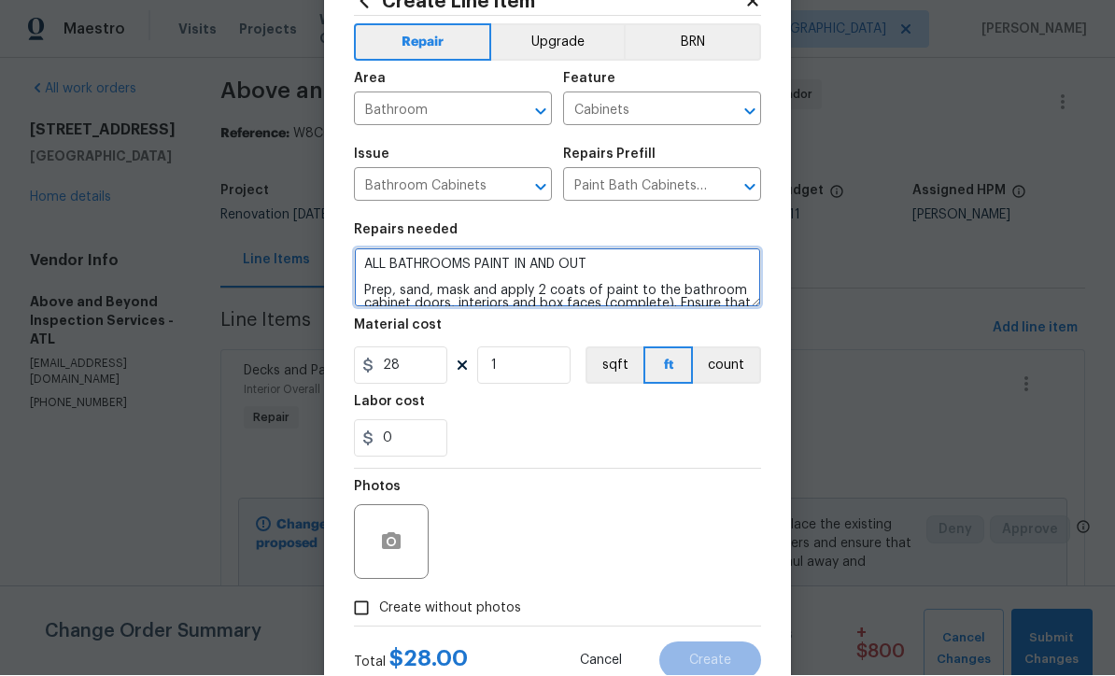
type textarea "ALL BATHROOMS PAINT IN AND OUT Prep, sand, mask and apply 2 coats of paint to t…"
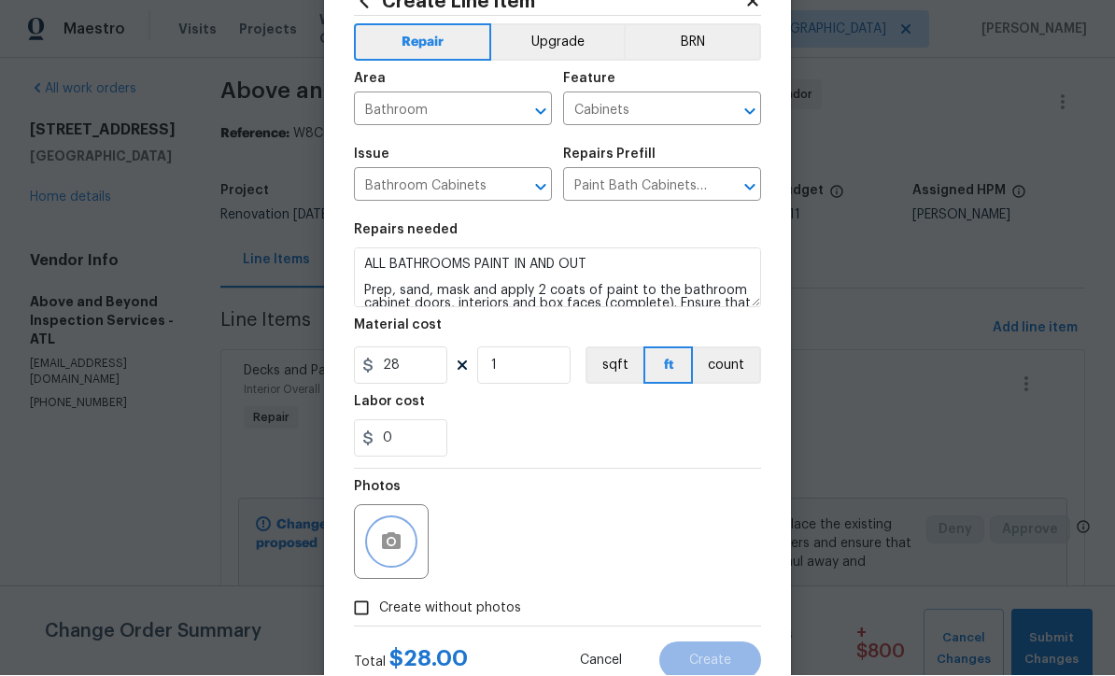
click at [383, 544] on icon "button" at bounding box center [391, 541] width 19 height 17
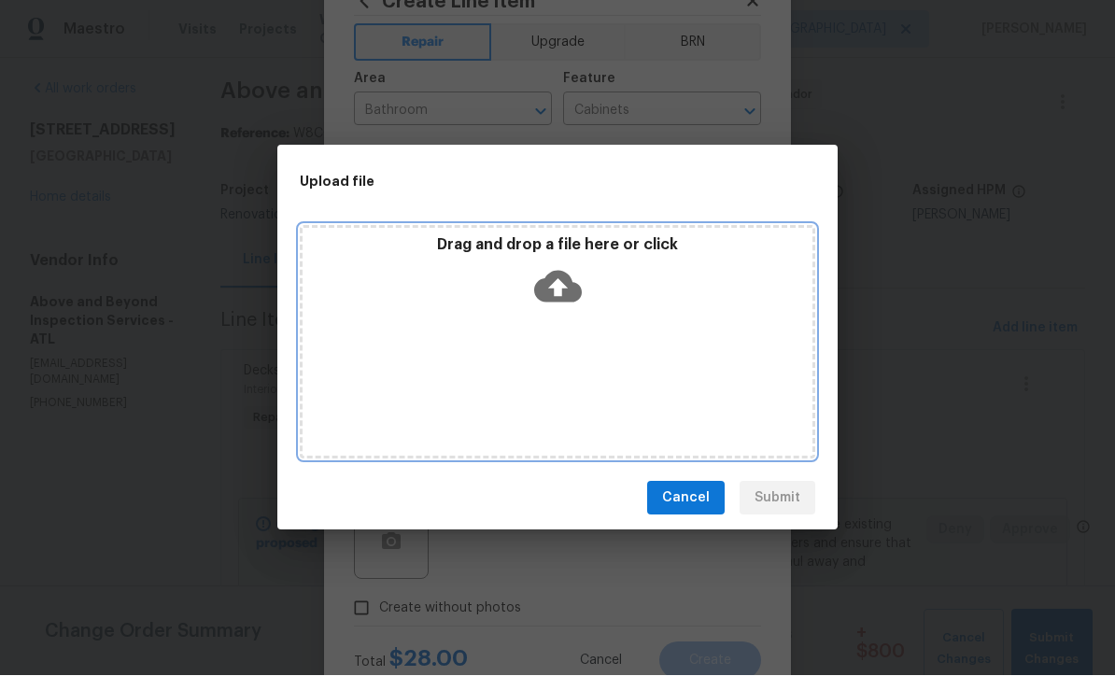
click at [556, 280] on icon at bounding box center [558, 288] width 48 height 32
